Goal: Find specific page/section: Find specific page/section

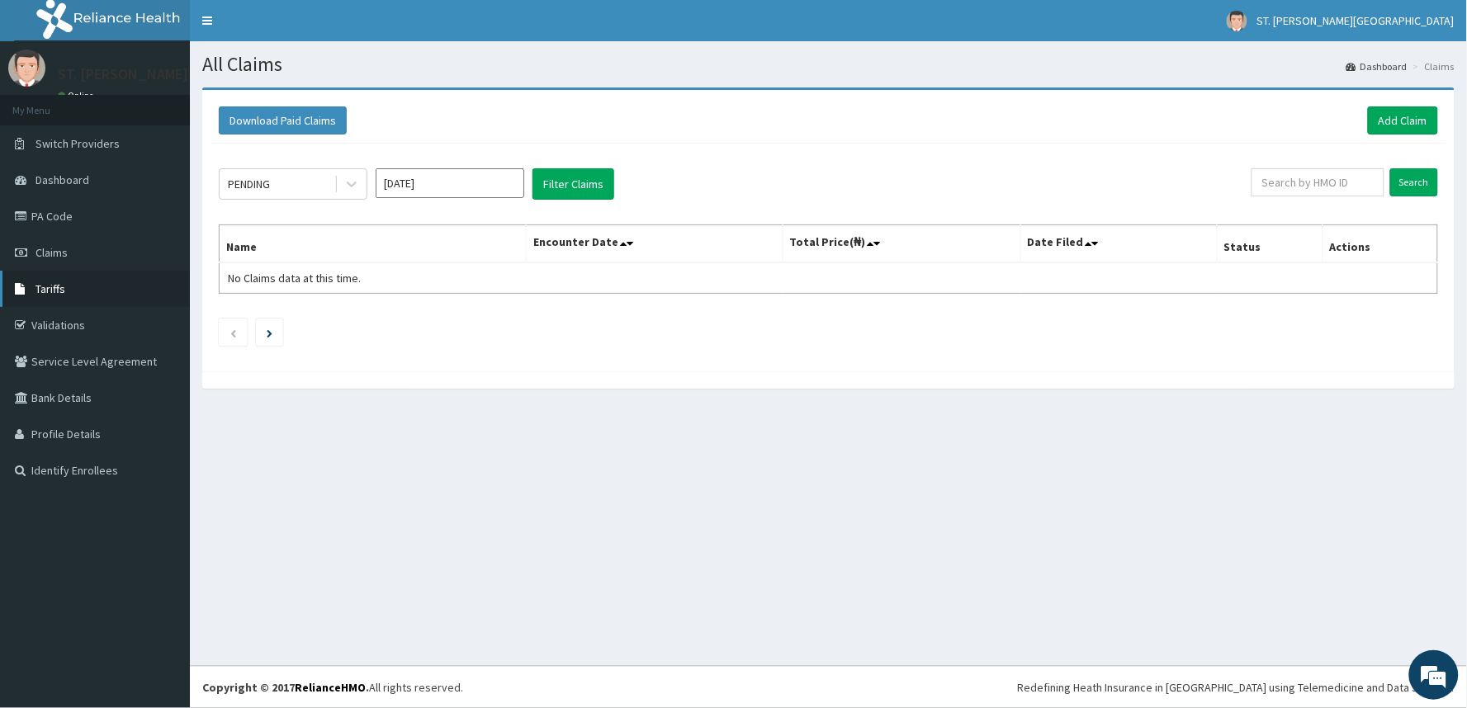
click at [71, 286] on link "Tariffs" at bounding box center [95, 289] width 190 height 36
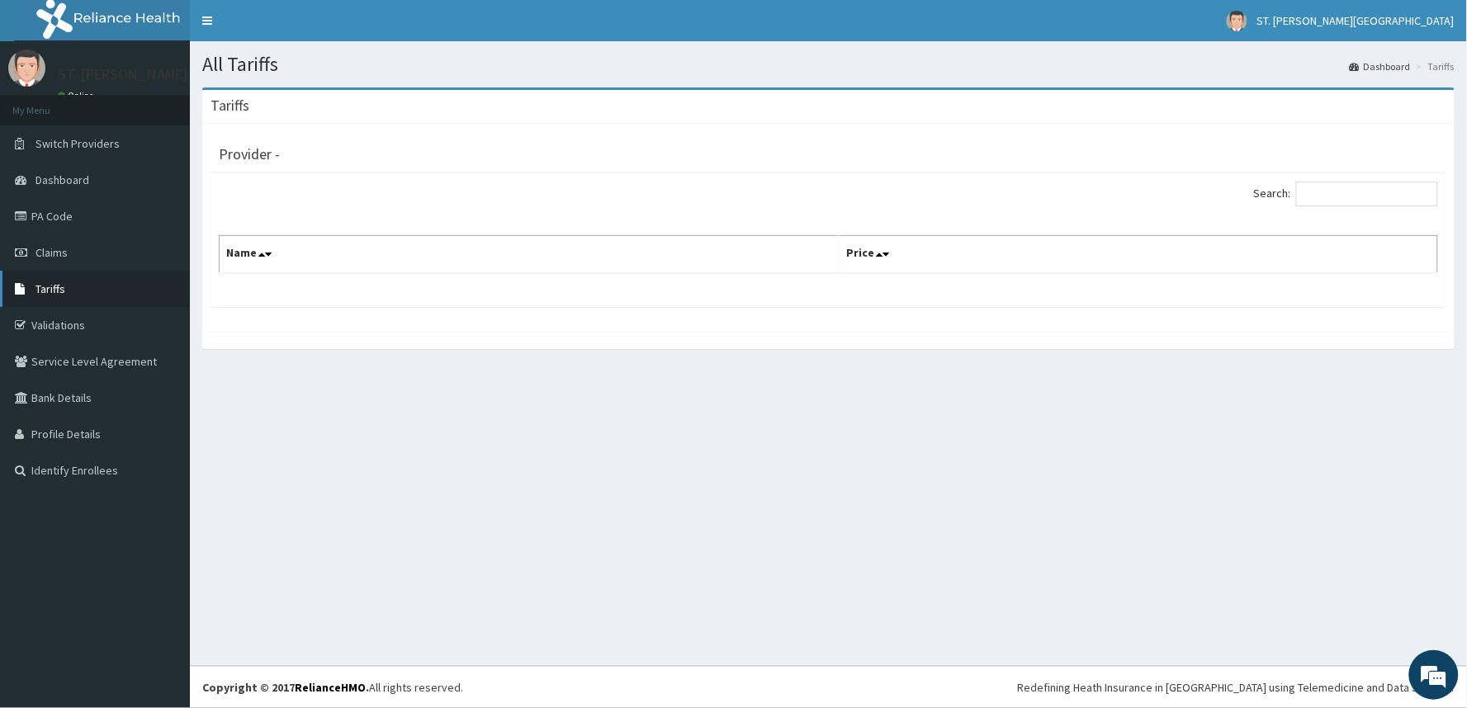
click at [44, 295] on link "Tariffs" at bounding box center [95, 289] width 190 height 36
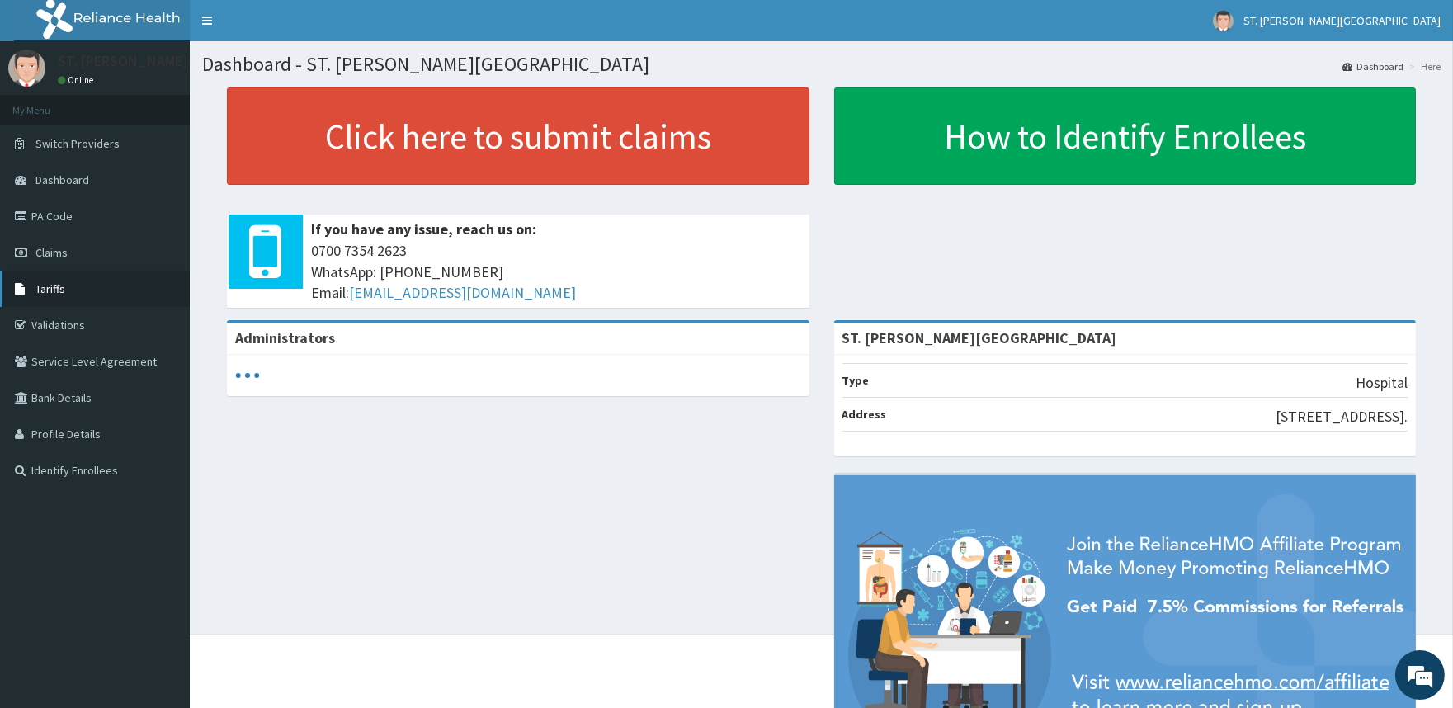
click at [77, 295] on link "Tariffs" at bounding box center [95, 289] width 190 height 36
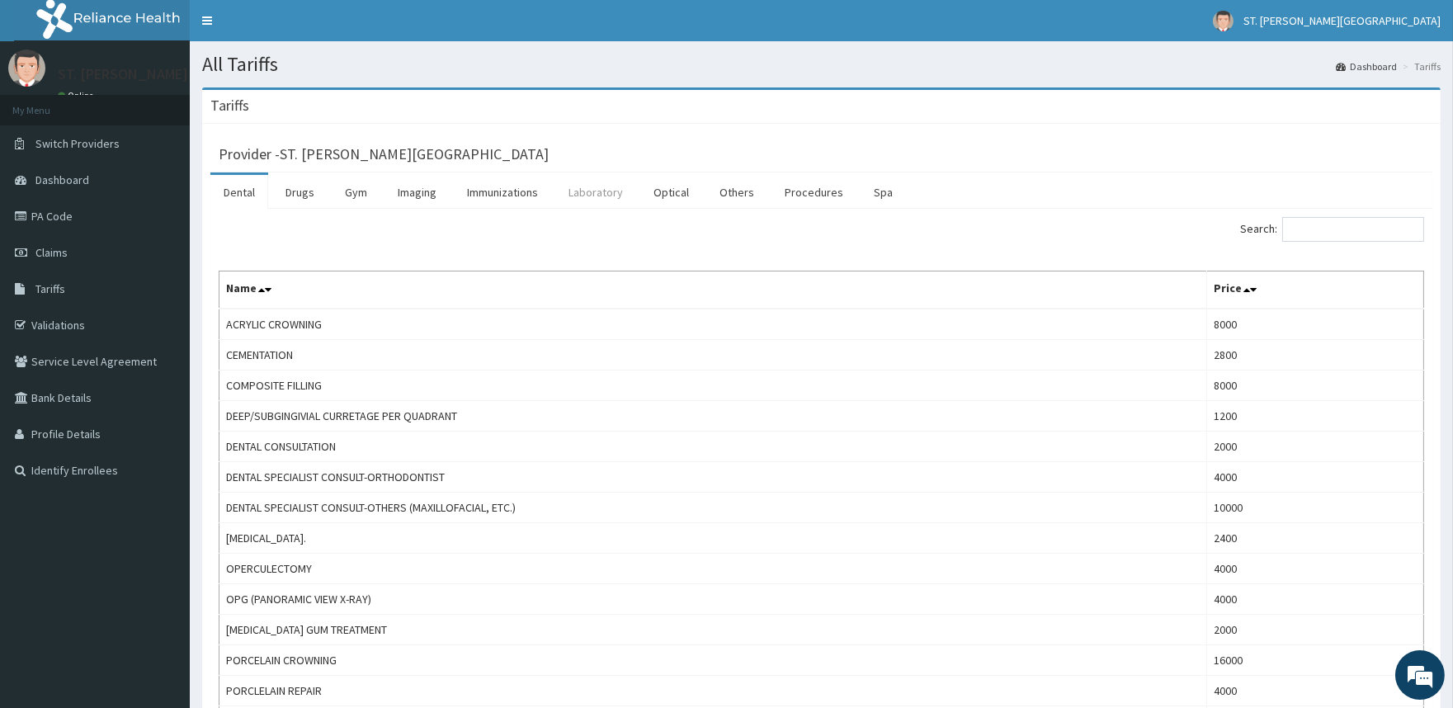
drag, startPoint x: 572, startPoint y: 191, endPoint x: 633, endPoint y: 195, distance: 61.2
click at [574, 191] on link "Laboratory" at bounding box center [595, 192] width 81 height 35
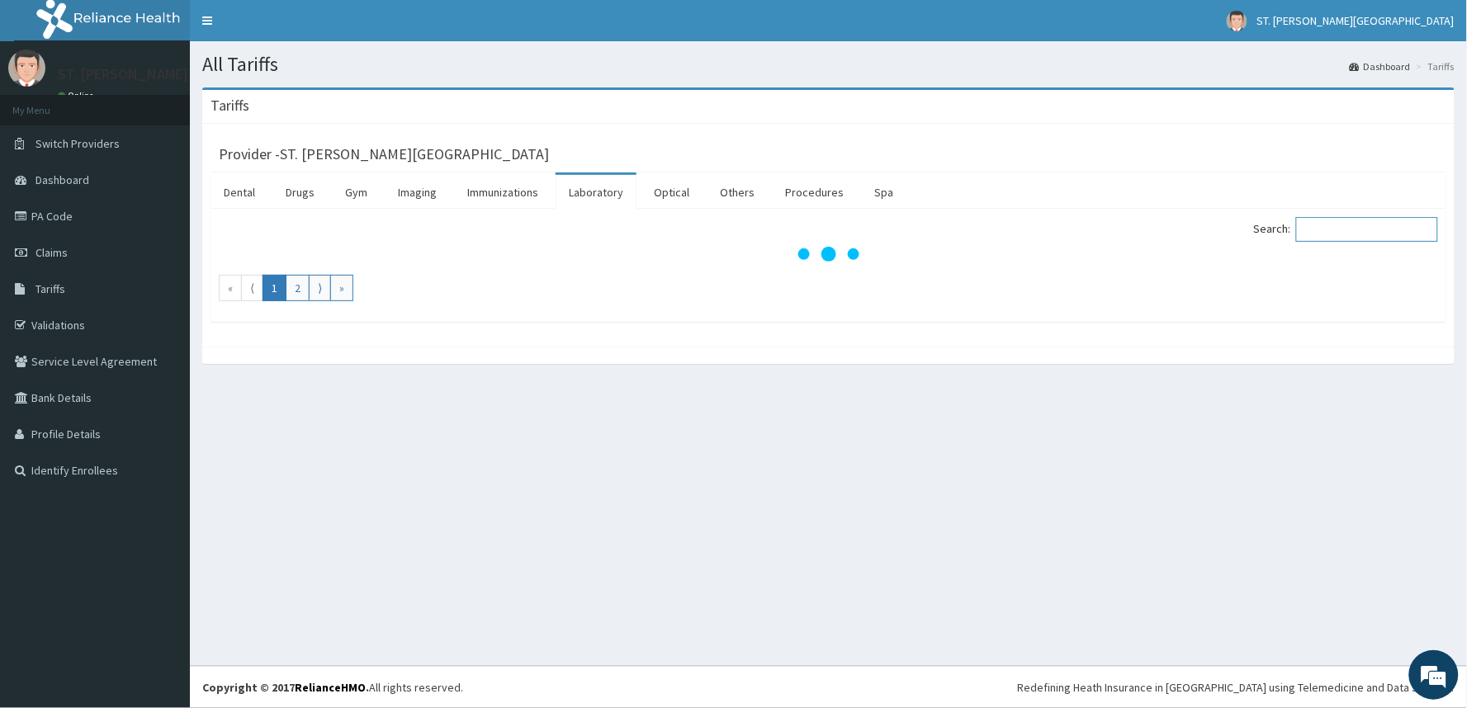
click at [1391, 220] on input "Search:" at bounding box center [1367, 229] width 142 height 25
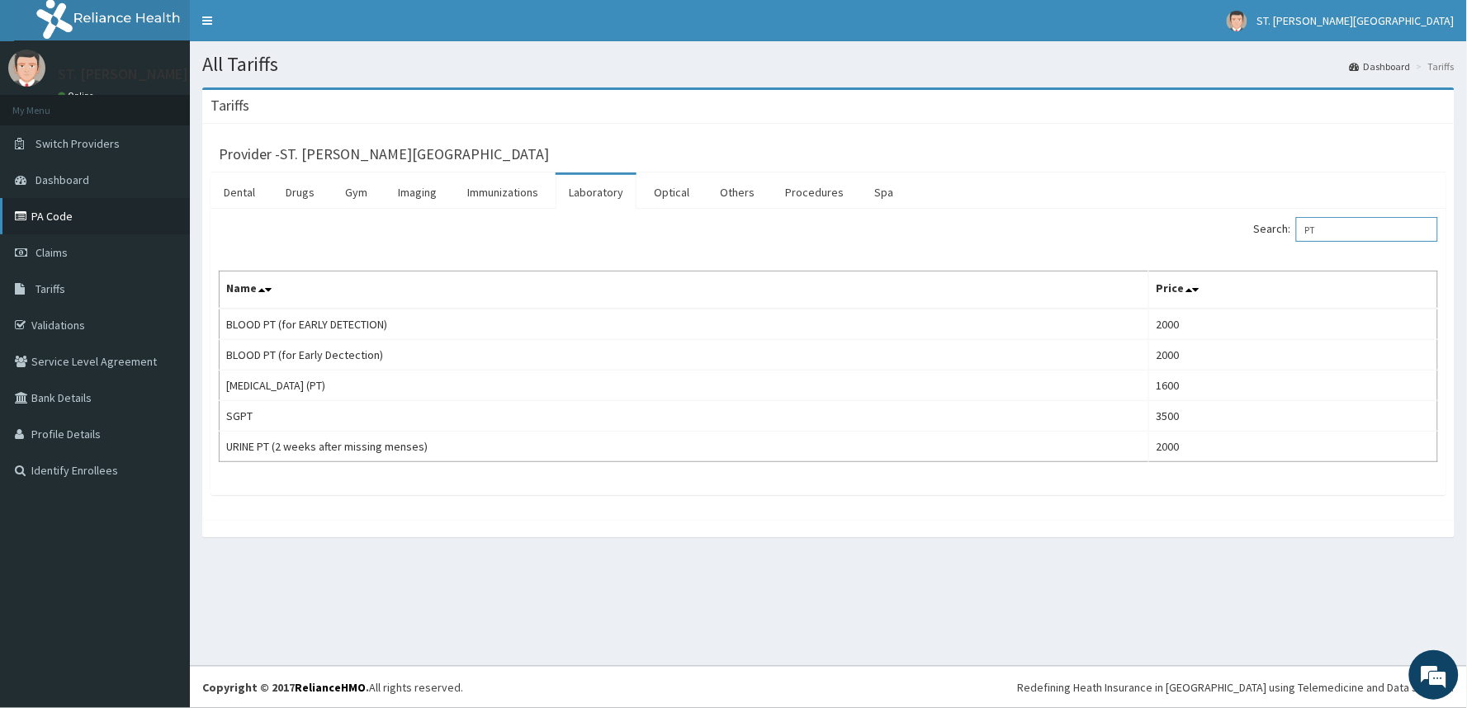
type input "PT"
click at [50, 219] on link "PA Code" at bounding box center [95, 216] width 190 height 36
